Goal: Task Accomplishment & Management: Manage account settings

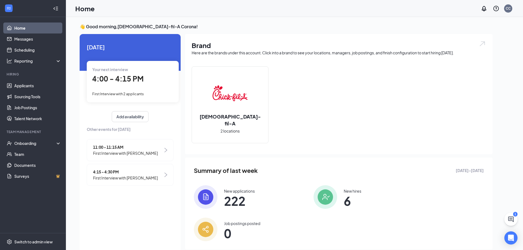
click at [133, 83] on span "4:00 - 4:15 PM" at bounding box center [117, 78] width 51 height 9
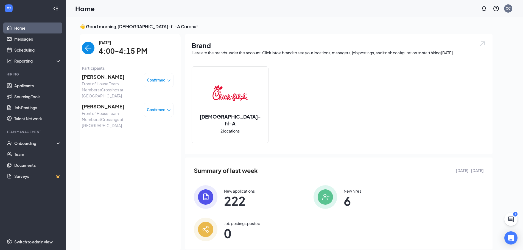
scroll to position [2, 0]
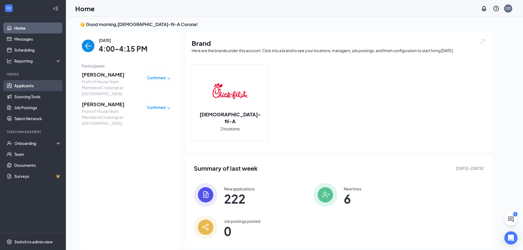
click at [31, 83] on link "Applicants" at bounding box center [37, 85] width 47 height 11
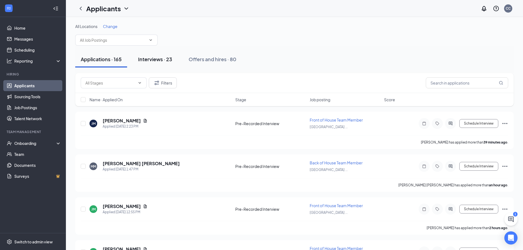
click at [171, 59] on div "Interviews · 23" at bounding box center [155, 59] width 34 height 7
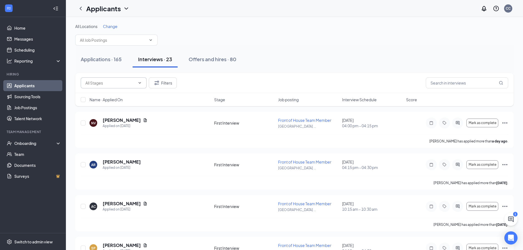
click at [139, 83] on icon "ChevronDown" at bounding box center [140, 83] width 4 height 4
click at [127, 109] on div "Second Interview (5)" at bounding box center [113, 108] width 57 height 6
type input "Second Interview (5)"
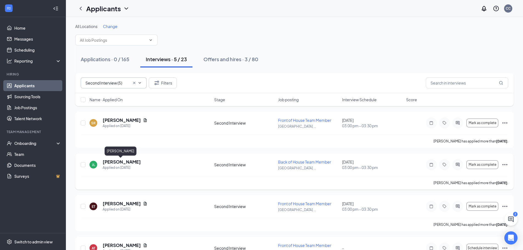
click at [129, 161] on h5 "[PERSON_NAME]" at bounding box center [122, 162] width 38 height 6
